Goal: Find specific page/section: Find specific page/section

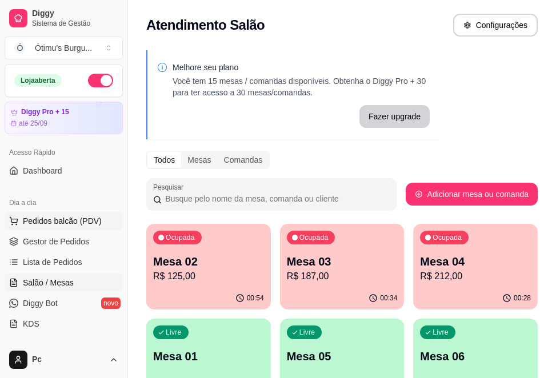
click at [81, 220] on span "Pedidos balcão (PDV)" at bounding box center [62, 221] width 79 height 11
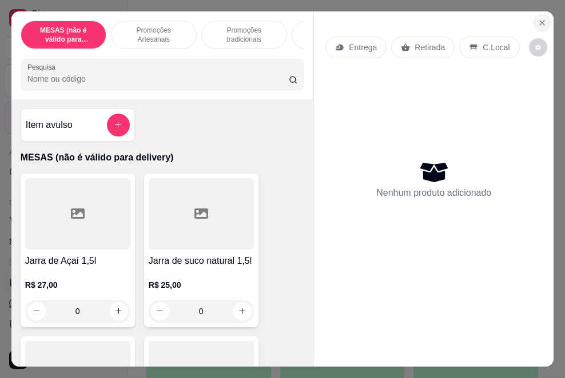
click at [540, 21] on icon "Close" at bounding box center [542, 23] width 5 height 5
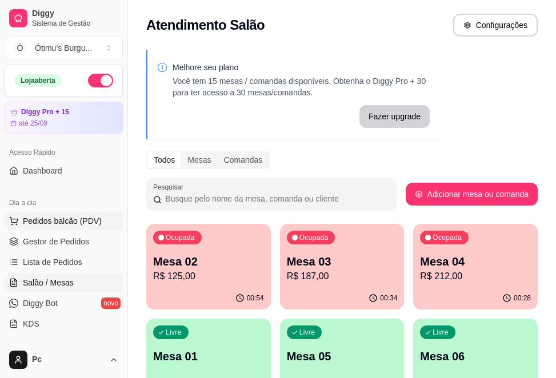
click at [95, 220] on span "Pedidos balcão (PDV)" at bounding box center [62, 221] width 79 height 11
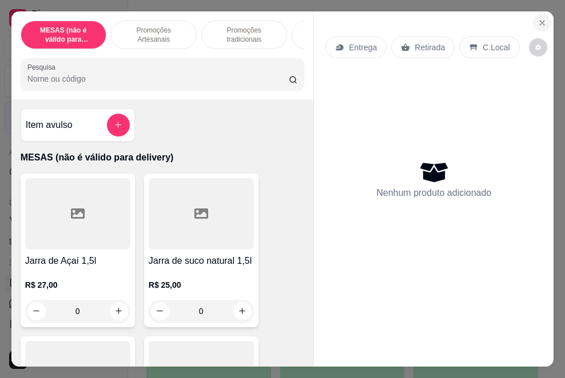
click at [541, 22] on icon "Close" at bounding box center [541, 22] width 9 height 9
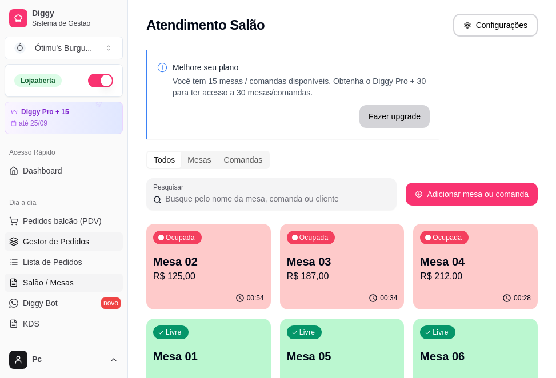
click at [77, 238] on span "Gestor de Pedidos" at bounding box center [56, 241] width 66 height 11
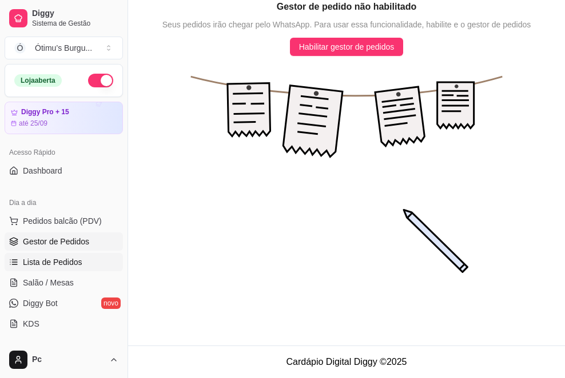
click at [68, 260] on span "Lista de Pedidos" at bounding box center [52, 262] width 59 height 11
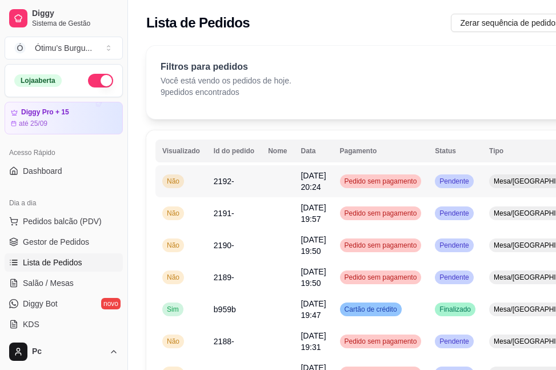
click at [539, 168] on td "Mesa/[GEOGRAPHIC_DATA]" at bounding box center [538, 181] width 113 height 32
click at [542, 179] on span "Mesa/[GEOGRAPHIC_DATA]" at bounding box center [539, 181] width 95 height 9
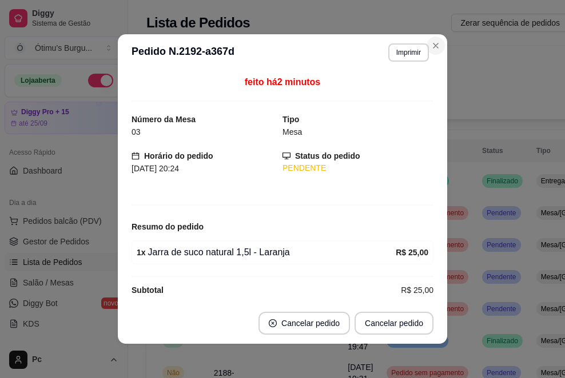
click at [430, 45] on div "**********" at bounding box center [406, 287] width 556 height 497
